Goal: Task Accomplishment & Management: Use online tool/utility

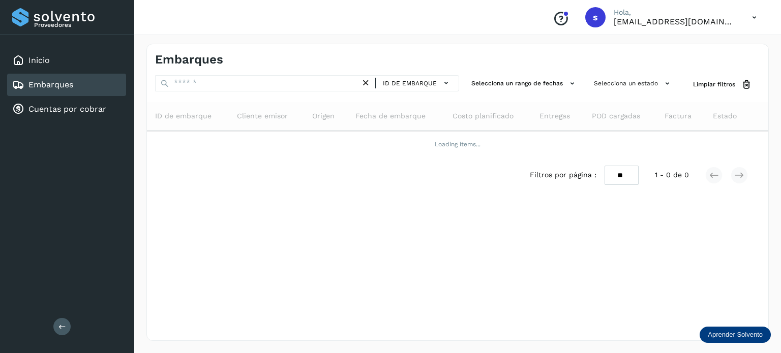
click at [730, 331] on p "Aprender Solvento" at bounding box center [735, 335] width 55 height 8
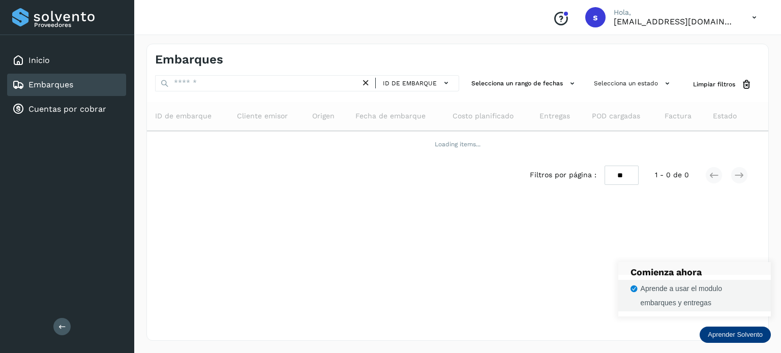
click at [704, 299] on div "Aprende a usar el modulo embarques y entregas" at bounding box center [699, 296] width 118 height 28
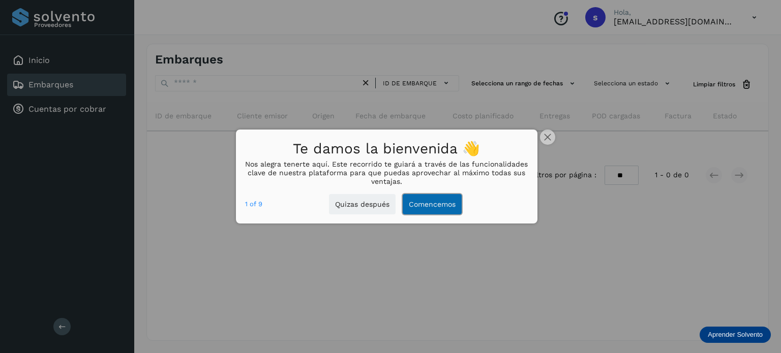
click at [435, 208] on button "Comencemos" at bounding box center [432, 204] width 59 height 21
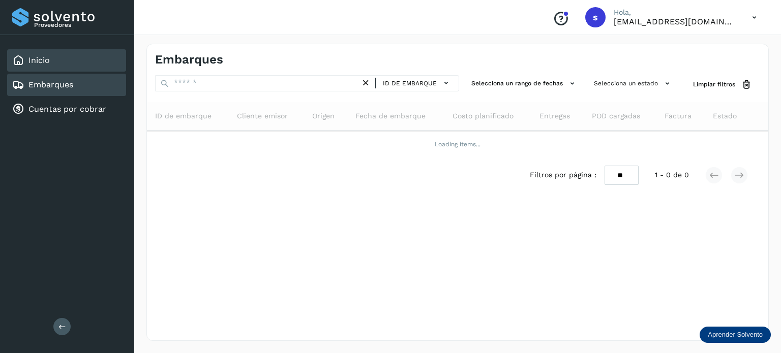
click at [95, 56] on div "Inicio" at bounding box center [66, 60] width 119 height 22
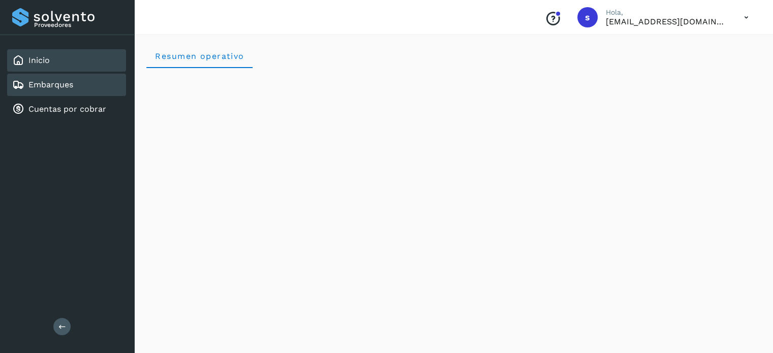
drag, startPoint x: 41, startPoint y: 72, endPoint x: 45, endPoint y: 82, distance: 11.6
click at [41, 82] on div "Inicio Embarques Cuentas por cobrar" at bounding box center [67, 85] width 134 height 100
click at [48, 79] on div "Embarques" at bounding box center [42, 85] width 61 height 12
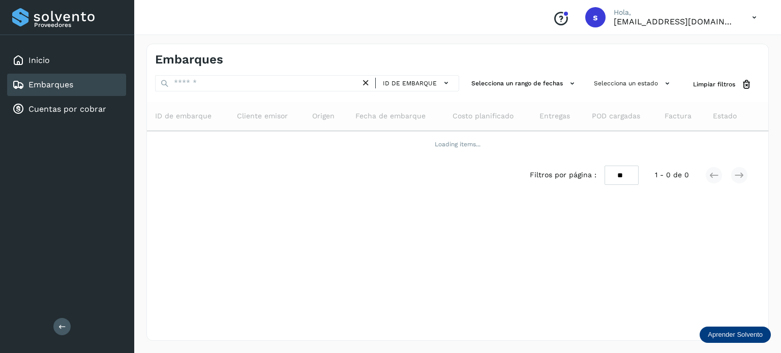
click at [81, 79] on div "Embarques" at bounding box center [66, 85] width 119 height 22
click at [82, 126] on div "Inicio Embarques Cuentas por cobrar" at bounding box center [67, 85] width 134 height 100
click at [87, 109] on link "Cuentas por cobrar" at bounding box center [67, 109] width 78 height 10
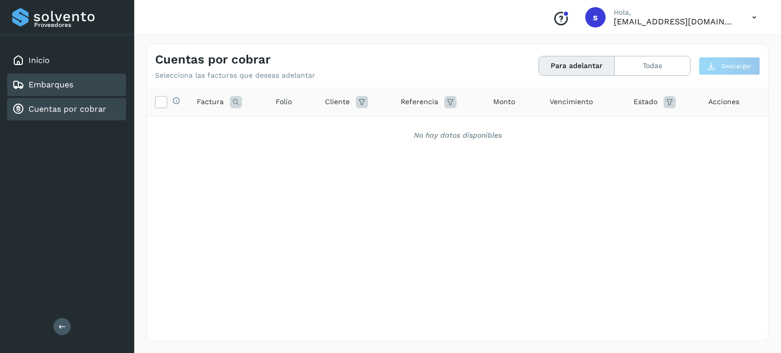
click at [80, 90] on div "Embarques" at bounding box center [66, 85] width 119 height 22
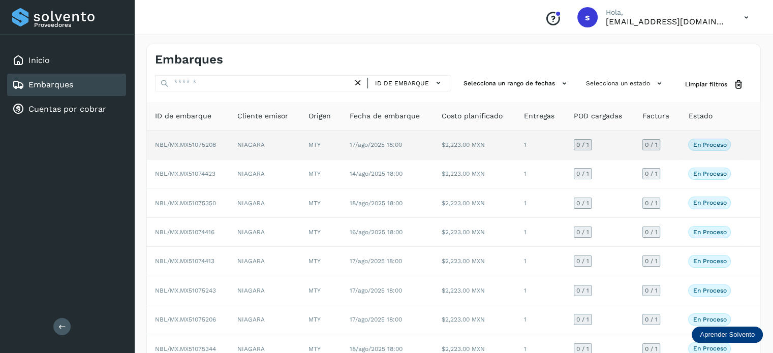
click at [422, 141] on td "17/ago/2025 18:00" at bounding box center [388, 145] width 92 height 29
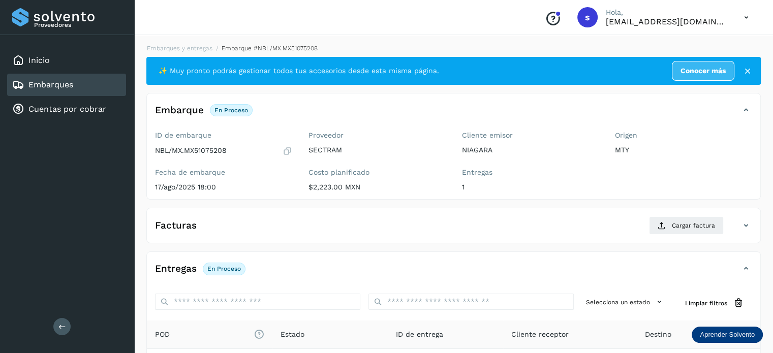
click at [95, 81] on div "Embarques" at bounding box center [66, 85] width 119 height 22
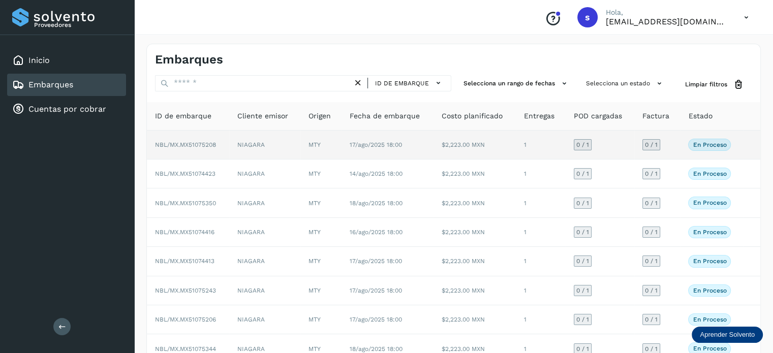
click at [289, 150] on td "NIAGARA" at bounding box center [264, 145] width 71 height 29
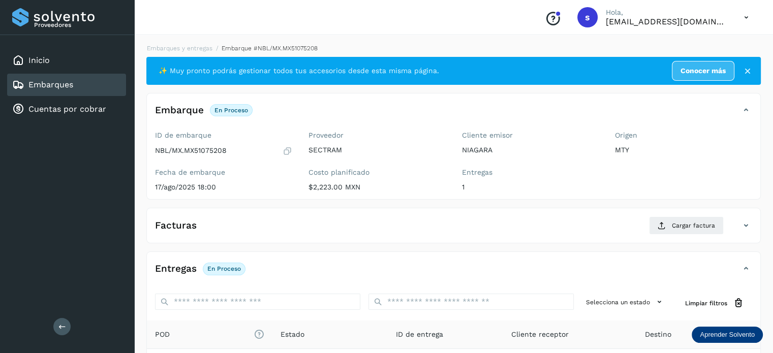
click at [748, 72] on icon at bounding box center [748, 71] width 10 height 10
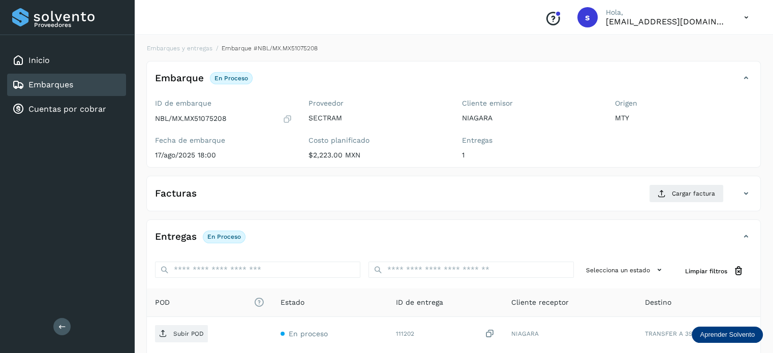
click at [121, 83] on div "Embarques" at bounding box center [66, 85] width 119 height 22
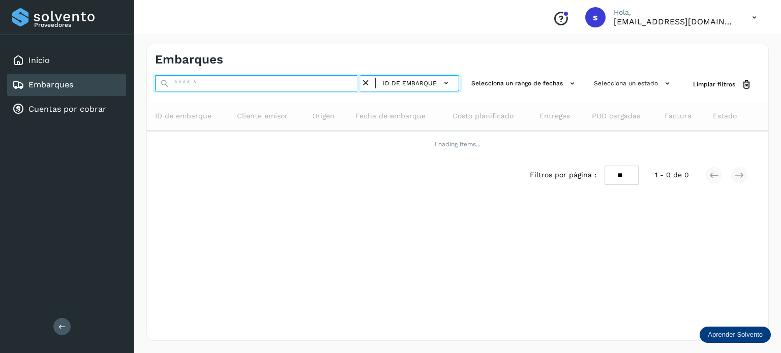
click at [254, 81] on input "text" at bounding box center [257, 83] width 205 height 16
paste input "**********"
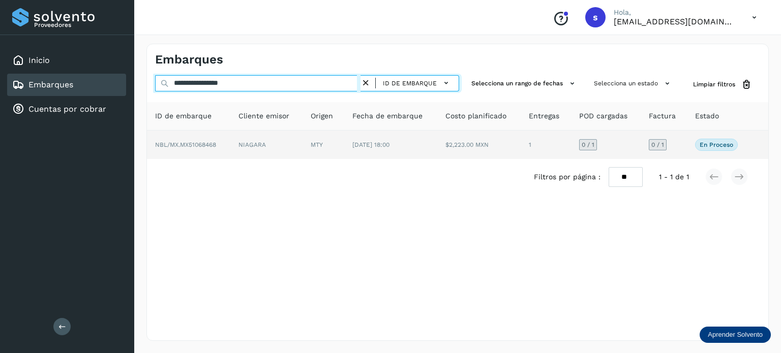
type input "**********"
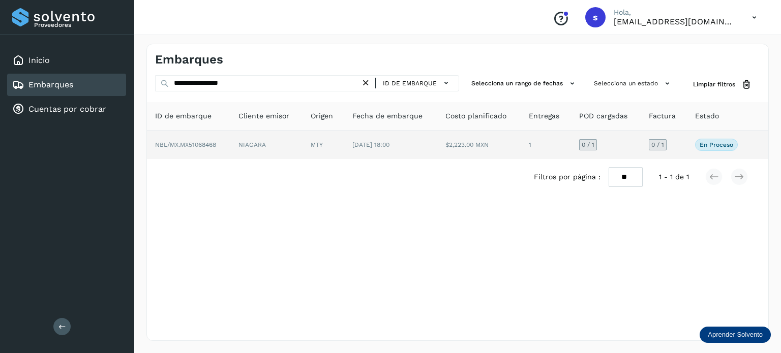
click at [344, 142] on td "MTY" at bounding box center [390, 145] width 93 height 28
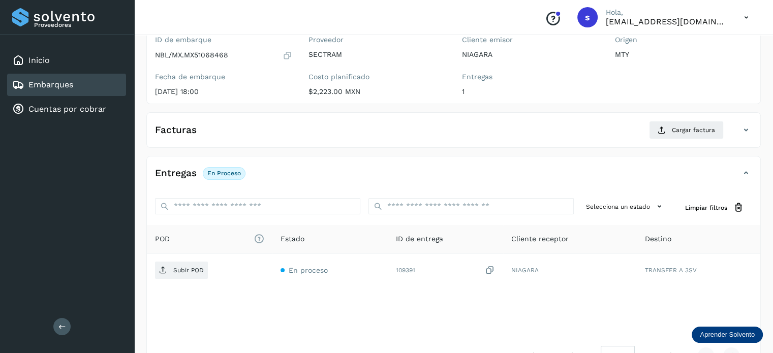
scroll to position [102, 0]
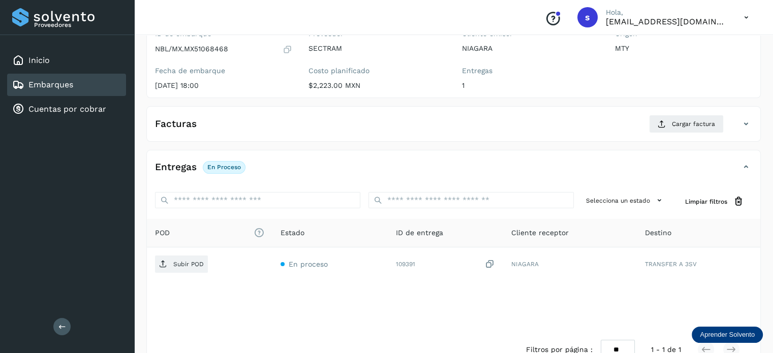
click at [612, 117] on div "Facturas Cargar factura" at bounding box center [443, 124] width 593 height 18
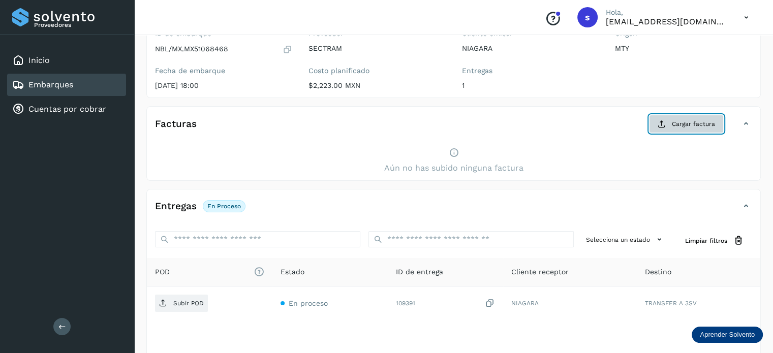
click at [682, 125] on span "Cargar factura" at bounding box center [693, 123] width 43 height 9
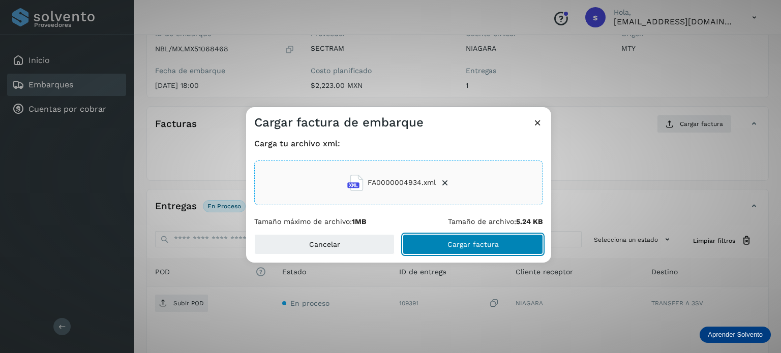
click at [450, 247] on span "Cargar factura" at bounding box center [472, 244] width 51 height 7
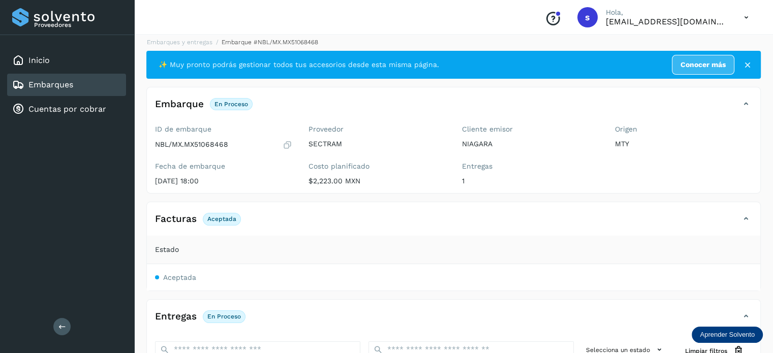
scroll to position [0, 0]
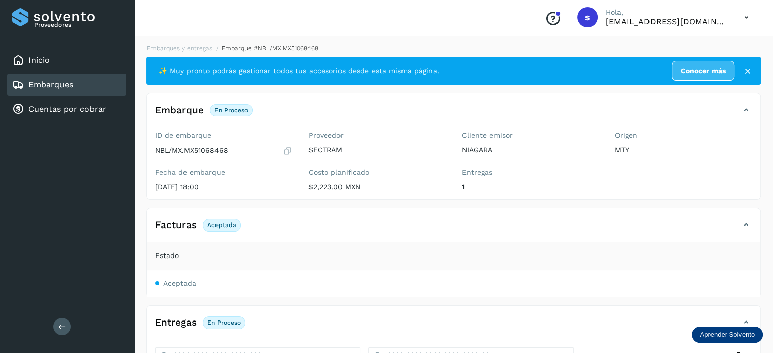
click at [708, 73] on link "Conocer más" at bounding box center [703, 71] width 63 height 20
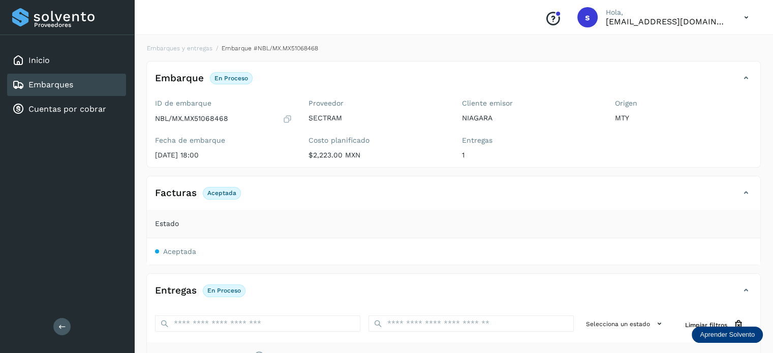
click at [710, 191] on div "Facturas Aceptada" at bounding box center [443, 193] width 593 height 17
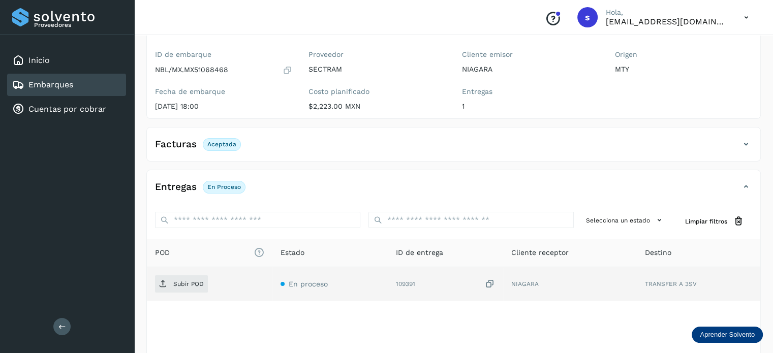
scroll to position [95, 0]
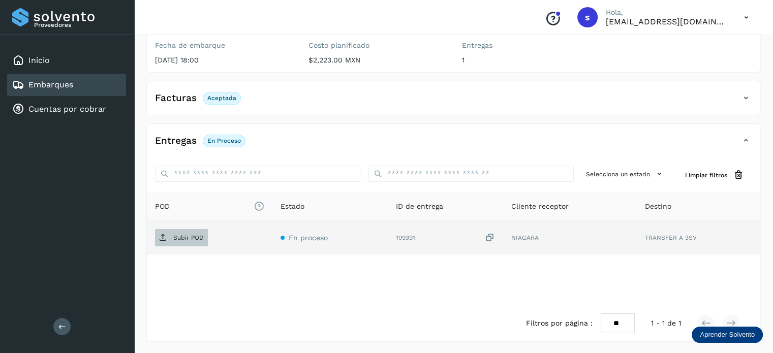
drag, startPoint x: 203, startPoint y: 235, endPoint x: 196, endPoint y: 235, distance: 7.1
click at [201, 235] on p "Subir POD" at bounding box center [188, 237] width 30 height 7
click at [404, 241] on td "En proceso" at bounding box center [459, 238] width 110 height 34
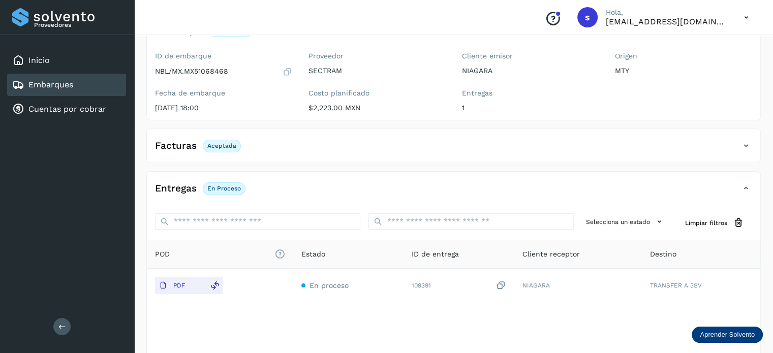
scroll to position [0, 0]
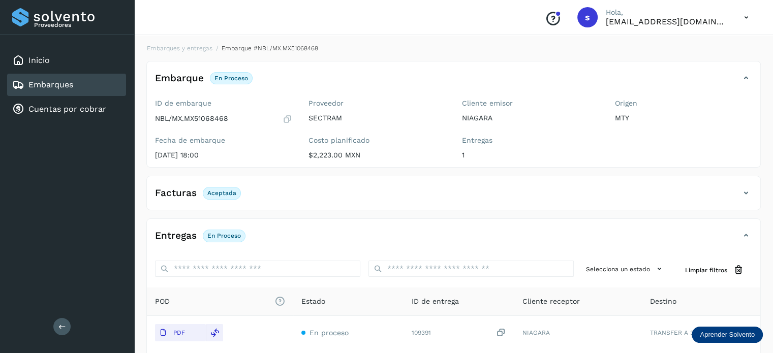
click at [426, 148] on div "Costo planificado $2,223.00 MXN" at bounding box center [377, 147] width 137 height 23
click at [237, 81] on p "En proceso" at bounding box center [232, 78] width 34 height 7
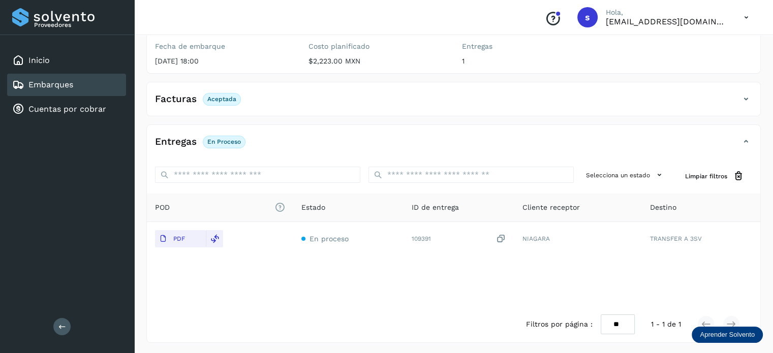
scroll to position [95, 0]
click at [651, 116] on div "Embarque En proceso Verifica el estado de la factura o entregas asociadas a est…" at bounding box center [453, 154] width 615 height 376
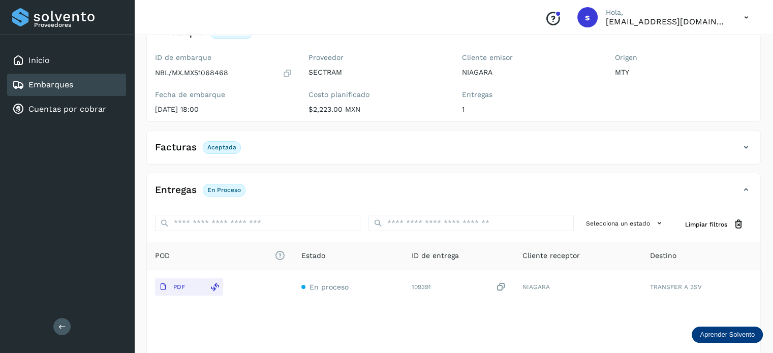
scroll to position [0, 0]
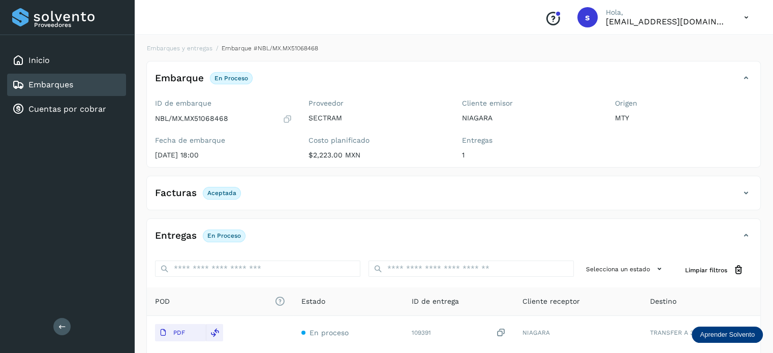
click at [737, 75] on div "Embarque En proceso Verifica el estado de la factura o entregas asociadas a est…" at bounding box center [443, 78] width 593 height 17
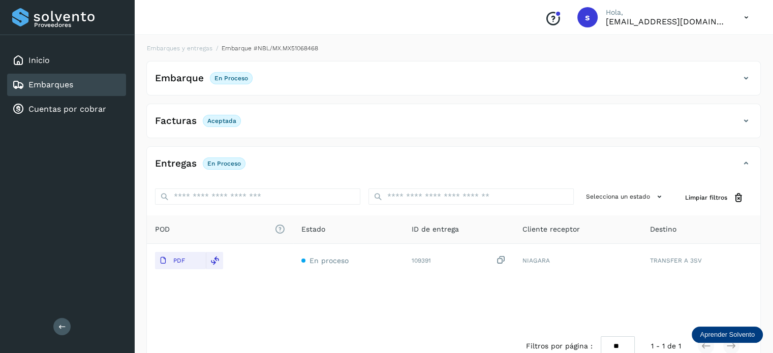
click at [650, 164] on div "Entregas En proceso" at bounding box center [443, 163] width 593 height 17
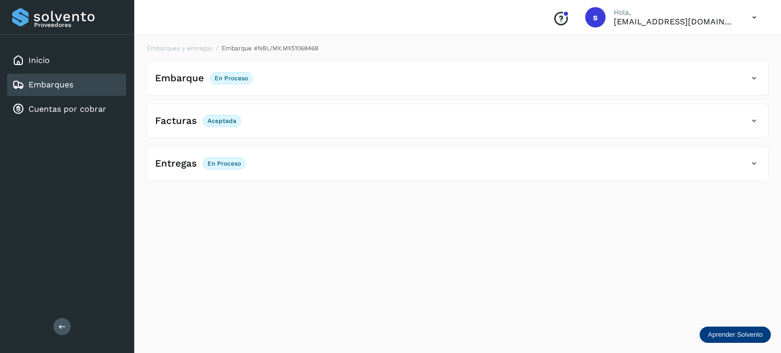
click at [256, 86] on div "Embarque En proceso Verifica el estado de la factura o entregas asociadas a est…" at bounding box center [447, 78] width 601 height 17
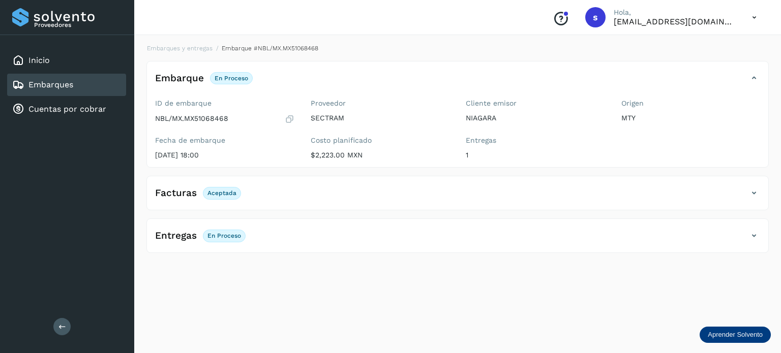
click at [285, 118] on icon at bounding box center [290, 119] width 10 height 10
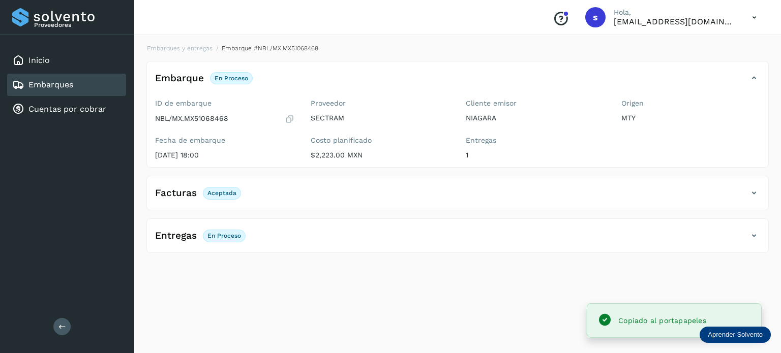
click at [467, 176] on div "Facturas Aceptada Estado Aceptada" at bounding box center [457, 193] width 622 height 35
click at [444, 189] on div "Facturas Aceptada" at bounding box center [447, 193] width 601 height 17
click at [282, 199] on div "Facturas Aceptada" at bounding box center [447, 193] width 601 height 17
click at [273, 237] on div "Entregas En proceso" at bounding box center [447, 235] width 601 height 17
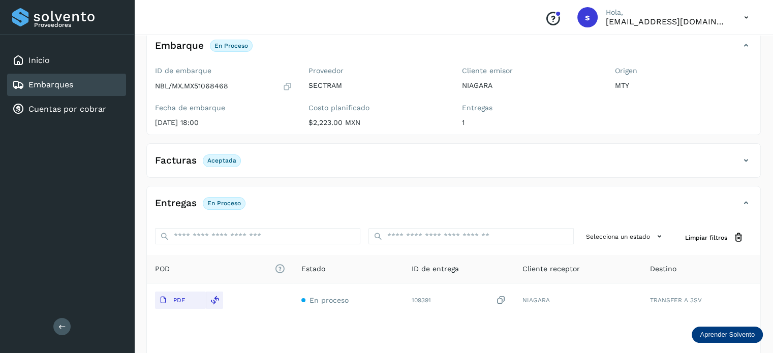
scroll to position [95, 0]
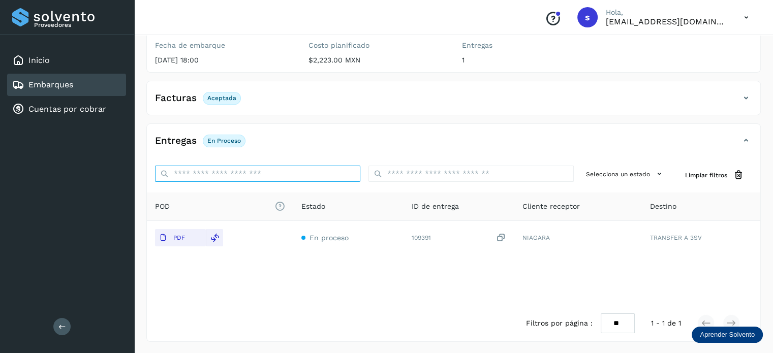
click at [289, 177] on input "ID de embarque" at bounding box center [257, 174] width 205 height 16
click at [217, 166] on input "ID de embarque" at bounding box center [257, 174] width 205 height 16
paste input "**********"
type input "**********"
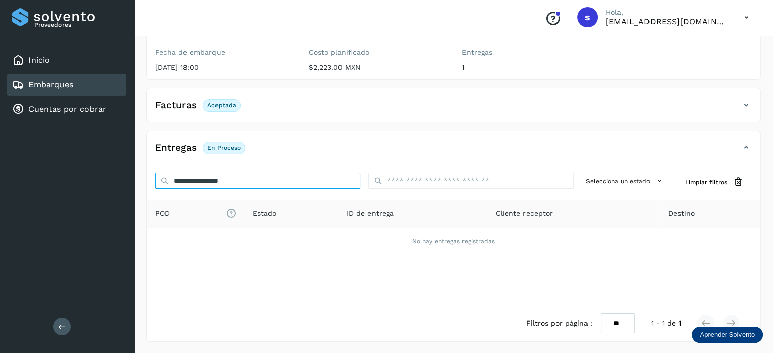
click at [281, 181] on input "**********" at bounding box center [257, 181] width 205 height 16
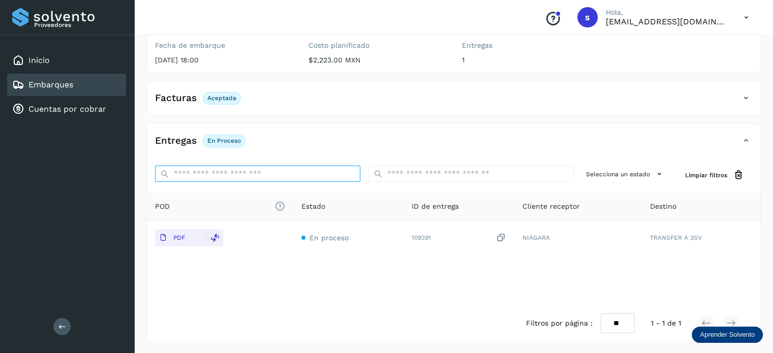
scroll to position [0, 0]
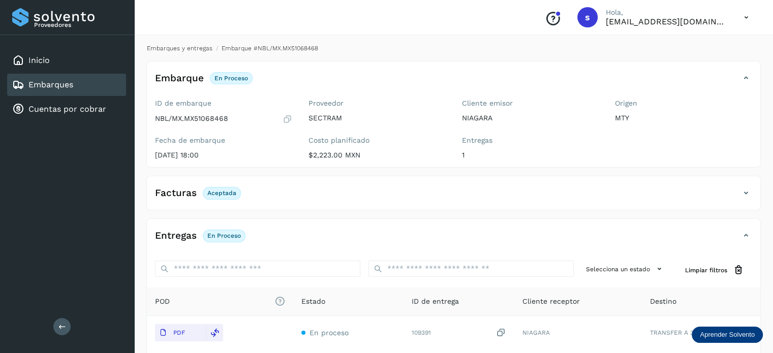
click at [194, 50] on link "Embarques y entregas" at bounding box center [180, 48] width 66 height 7
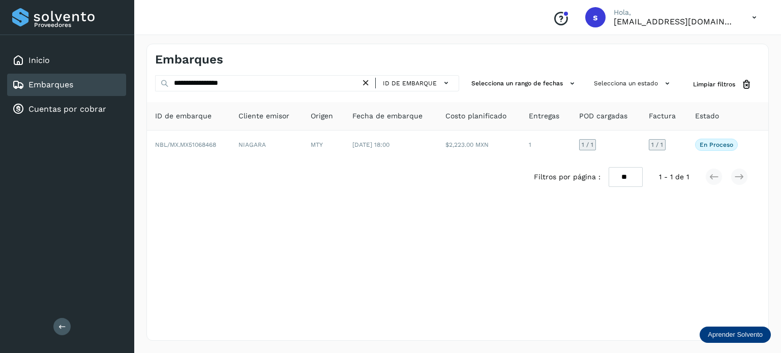
click at [366, 81] on icon at bounding box center [365, 83] width 11 height 11
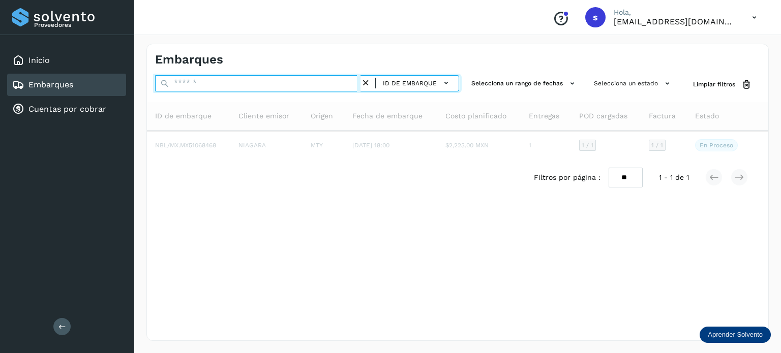
click at [306, 83] on input "text" at bounding box center [257, 83] width 205 height 16
paste input "**********"
type input "**********"
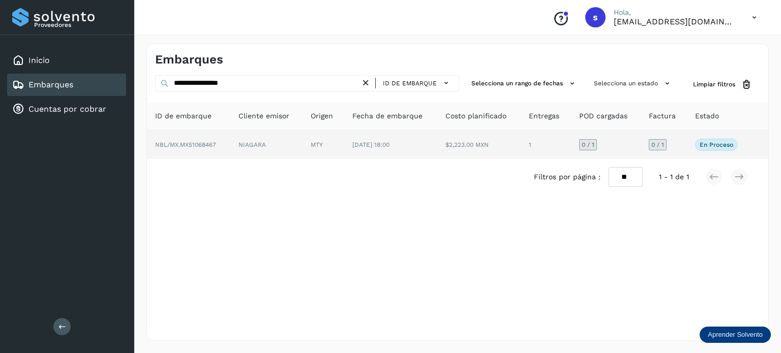
click at [302, 146] on td "NIAGARA" at bounding box center [323, 145] width 42 height 28
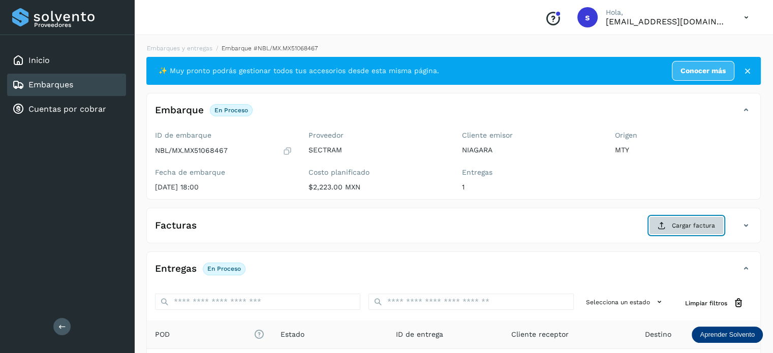
click at [668, 221] on button "Cargar factura" at bounding box center [686, 226] width 75 height 18
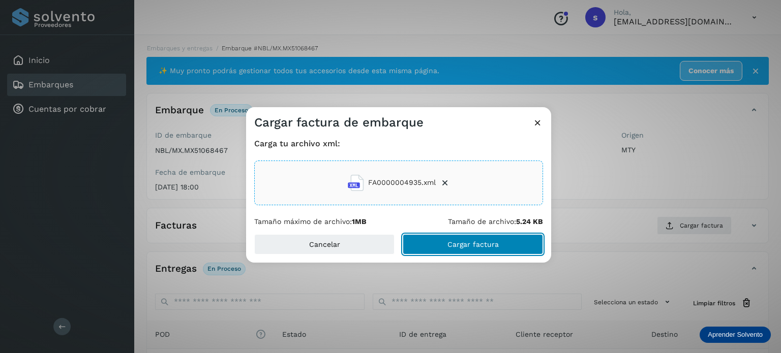
click at [468, 246] on span "Cargar factura" at bounding box center [472, 244] width 51 height 7
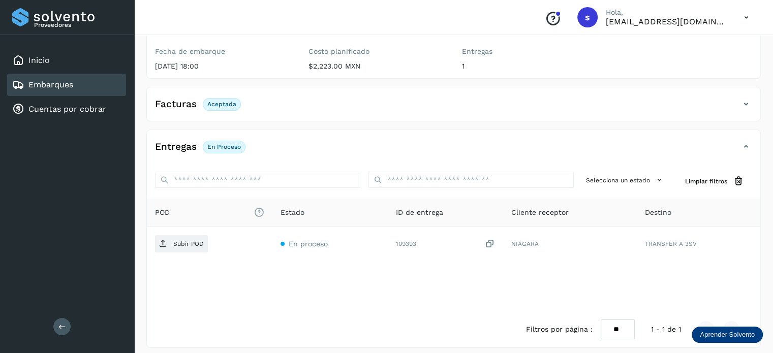
scroll to position [127, 0]
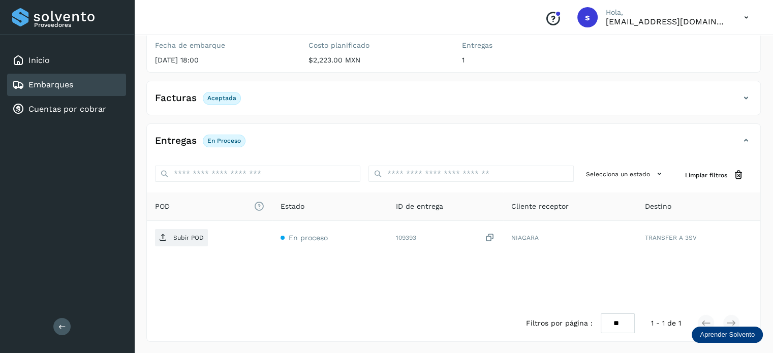
click at [622, 77] on div "✨ Muy pronto podrás gestionar todos tus accesorios desde esta misma página. Con…" at bounding box center [453, 136] width 615 height 412
click at [253, 203] on span "POD El tamaño máximo de archivo es de 20 Mb." at bounding box center [209, 206] width 109 height 11
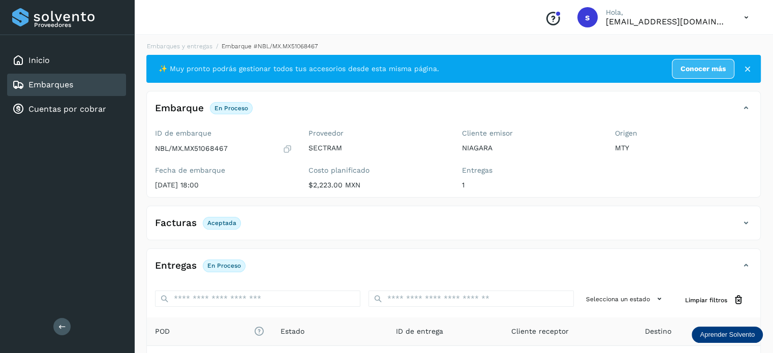
scroll to position [0, 0]
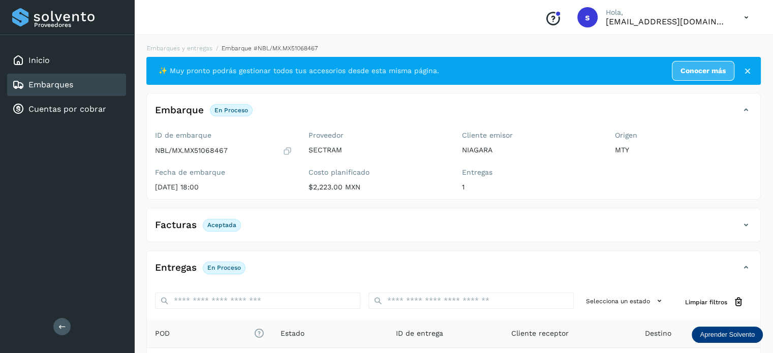
click at [234, 107] on p "En proceso" at bounding box center [232, 110] width 34 height 7
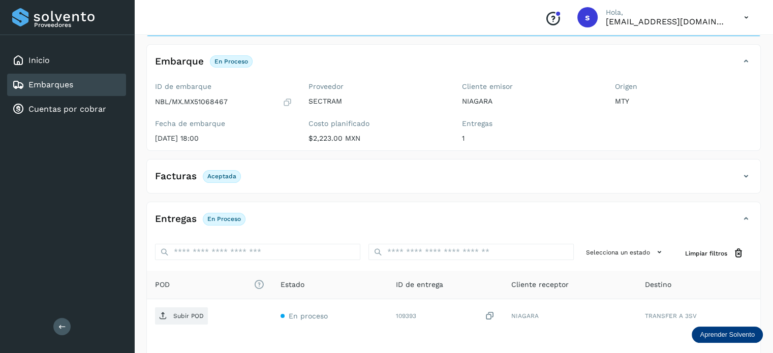
scroll to position [25, 0]
